Goal: Task Accomplishment & Management: Manage account settings

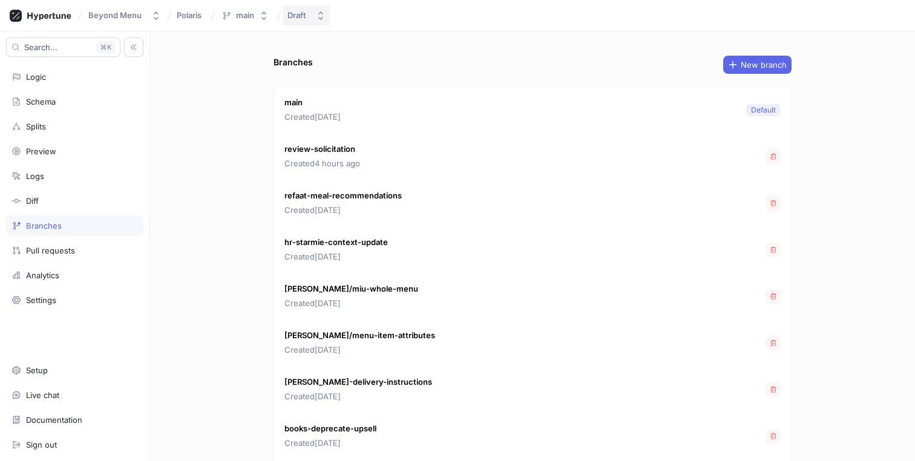
click at [316, 11] on icon "button" at bounding box center [321, 16] width 10 height 10
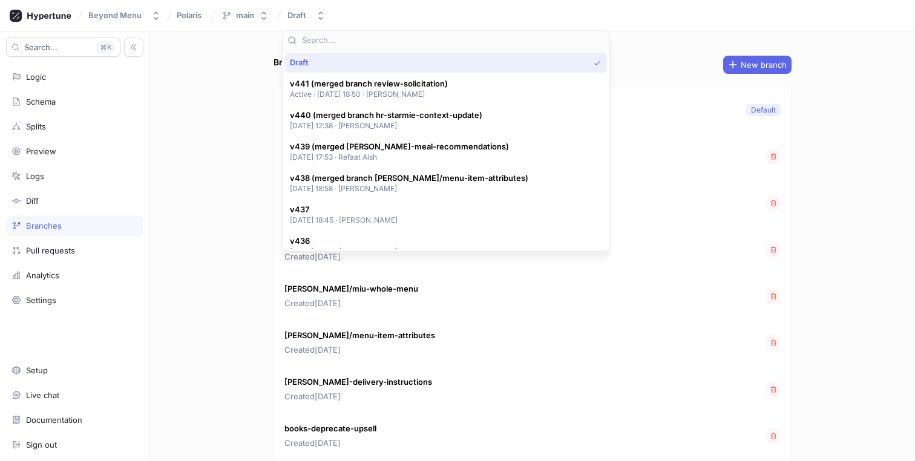
click at [225, 136] on div "Branches New branch main Created [DATE] Default review-solicitation Created 4 h…" at bounding box center [532, 245] width 765 height 429
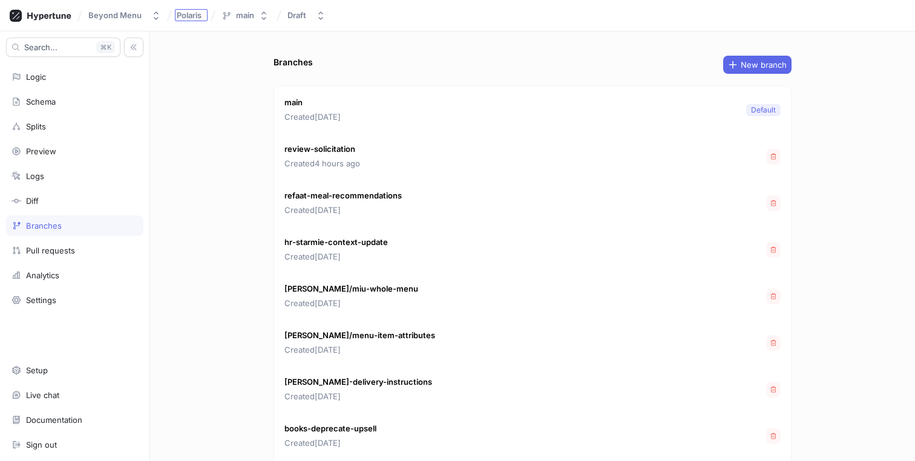
click at [178, 11] on span "Polaris" at bounding box center [189, 15] width 25 height 8
click at [143, 16] on div "Beyond Menu" at bounding box center [117, 15] width 58 height 10
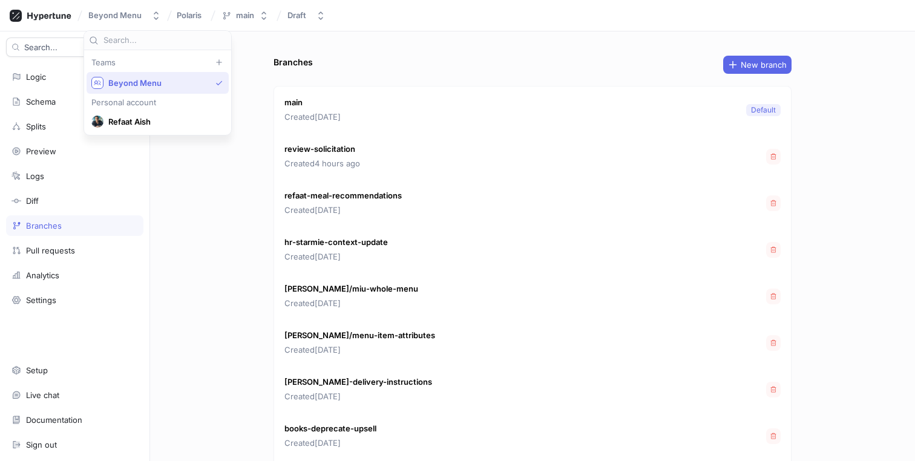
click at [246, 33] on div "Branches New branch main Created [DATE] Default review-solicitation Created 4 h…" at bounding box center [532, 245] width 765 height 429
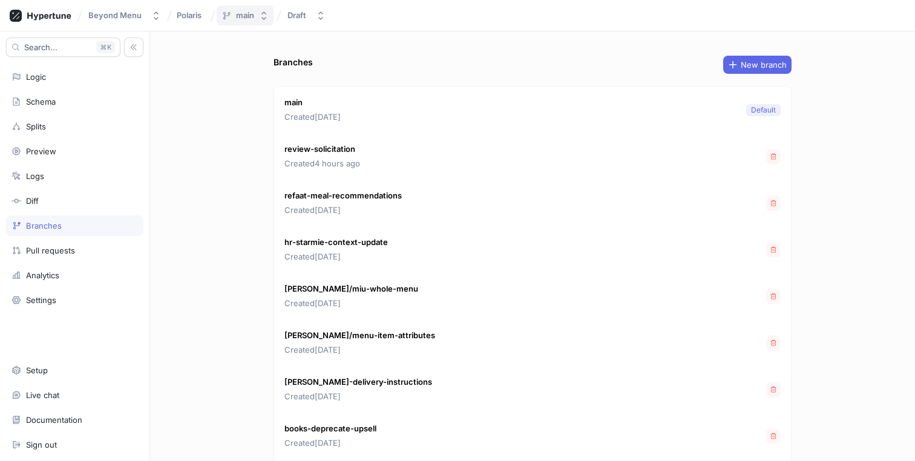
click at [253, 16] on div "main" at bounding box center [245, 15] width 18 height 10
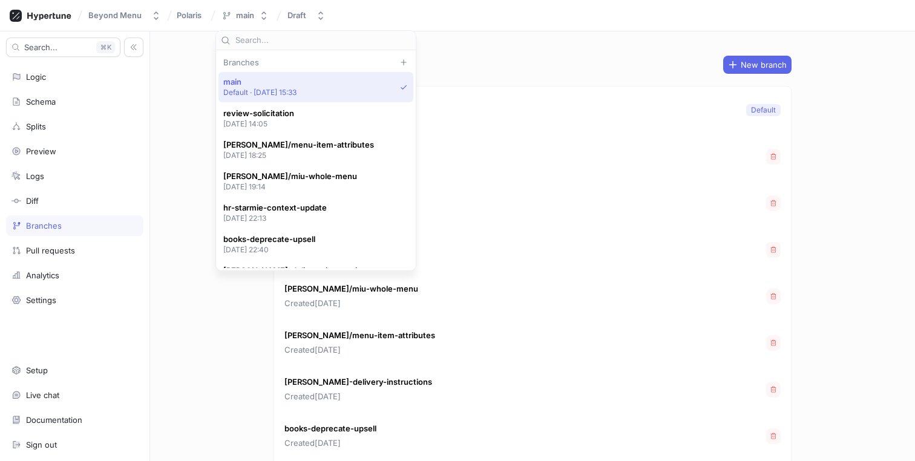
click at [180, 145] on div "Branches New branch main Created [DATE] Default review-solicitation Created 4 h…" at bounding box center [532, 245] width 765 height 429
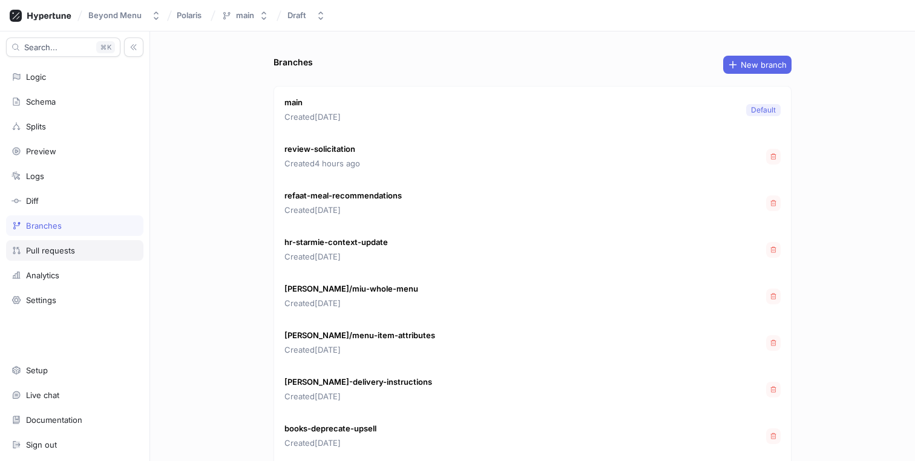
click at [90, 242] on div "Pull requests" at bounding box center [74, 250] width 137 height 21
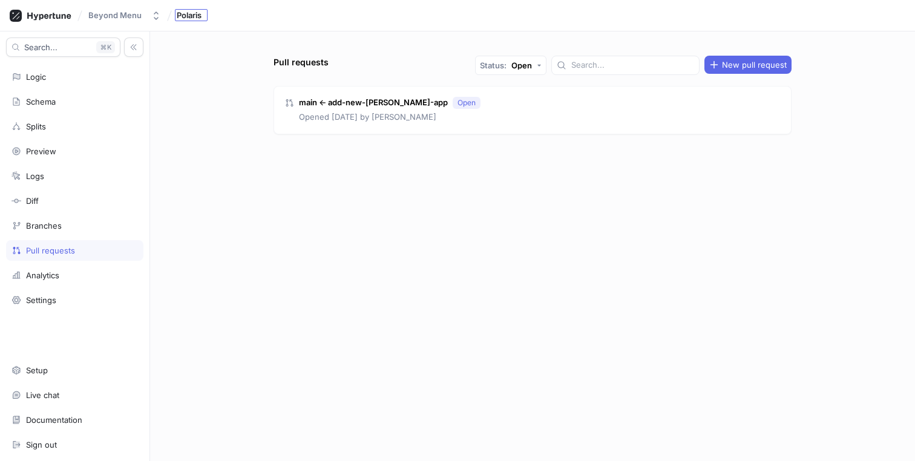
click at [177, 11] on span "Polaris" at bounding box center [189, 15] width 25 height 8
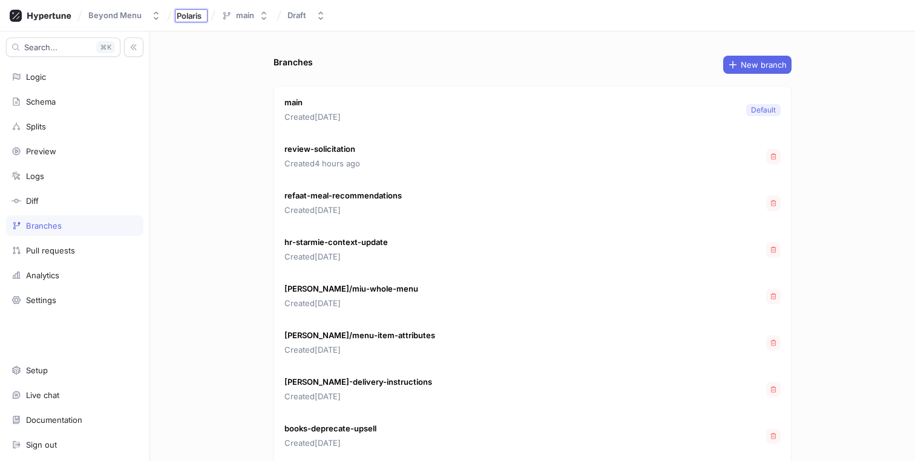
click at [475, 162] on div "review-solicitation Created 4 hours ago" at bounding box center [532, 156] width 517 height 47
click at [319, 148] on p "review-solicitation" at bounding box center [322, 149] width 76 height 12
click at [769, 204] on icon "button" at bounding box center [772, 203] width 7 height 7
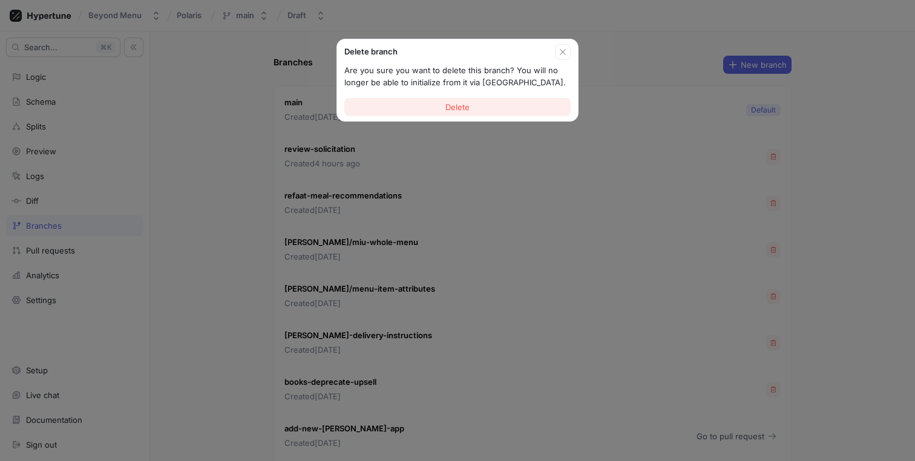
click at [435, 105] on button "Delete" at bounding box center [457, 107] width 226 height 18
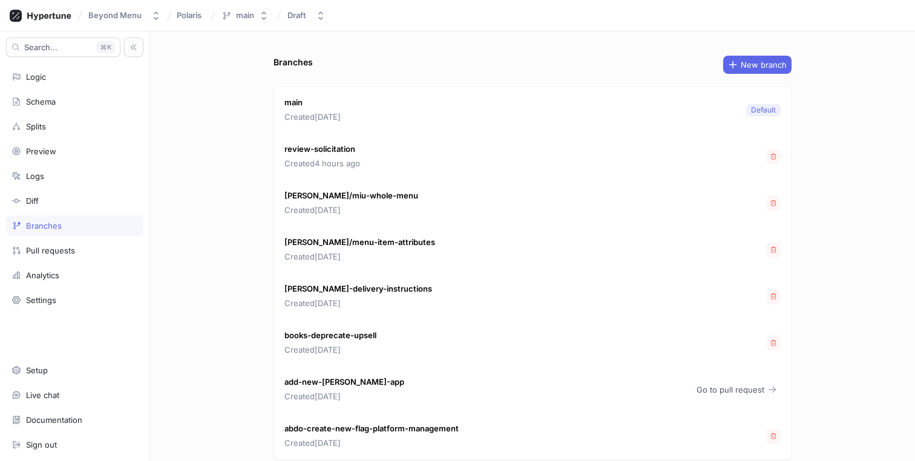
scroll to position [47, 0]
